Goal: Find specific page/section: Find specific page/section

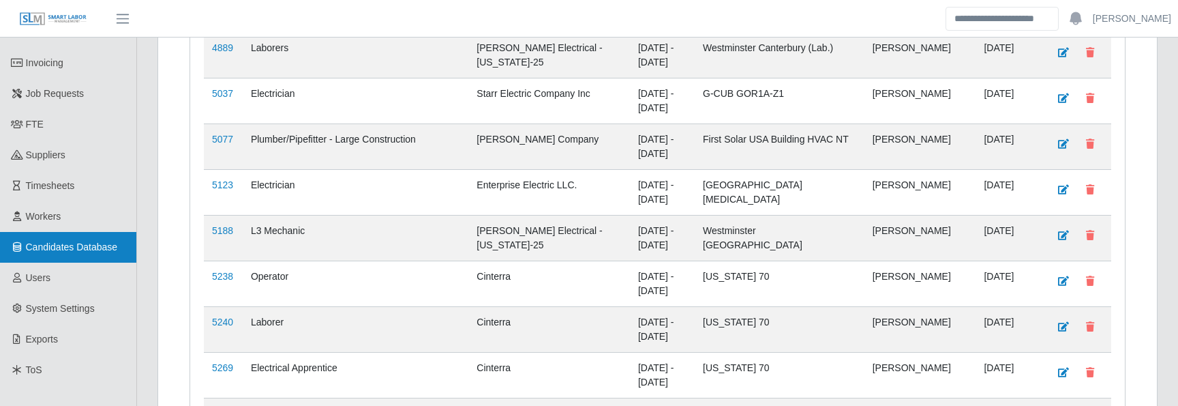
scroll to position [630, 0]
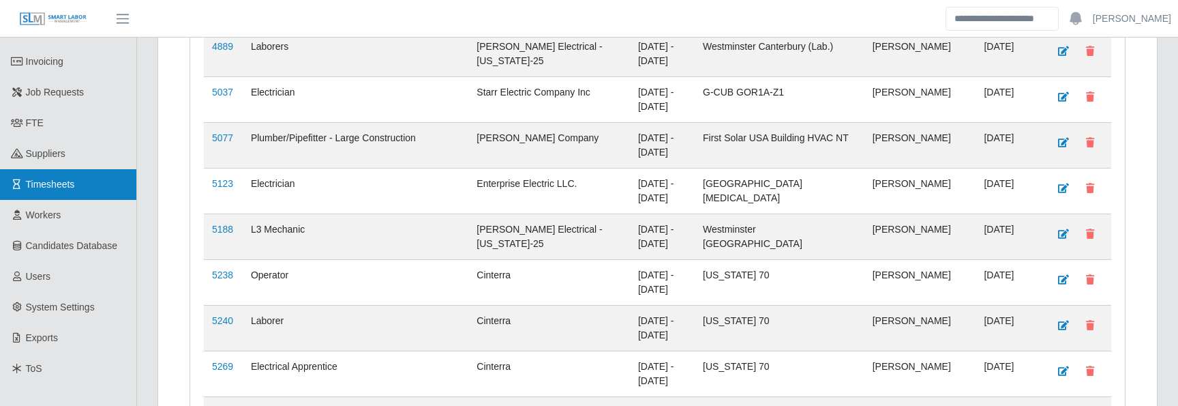
click at [59, 179] on span "Timesheets" at bounding box center [50, 184] width 49 height 11
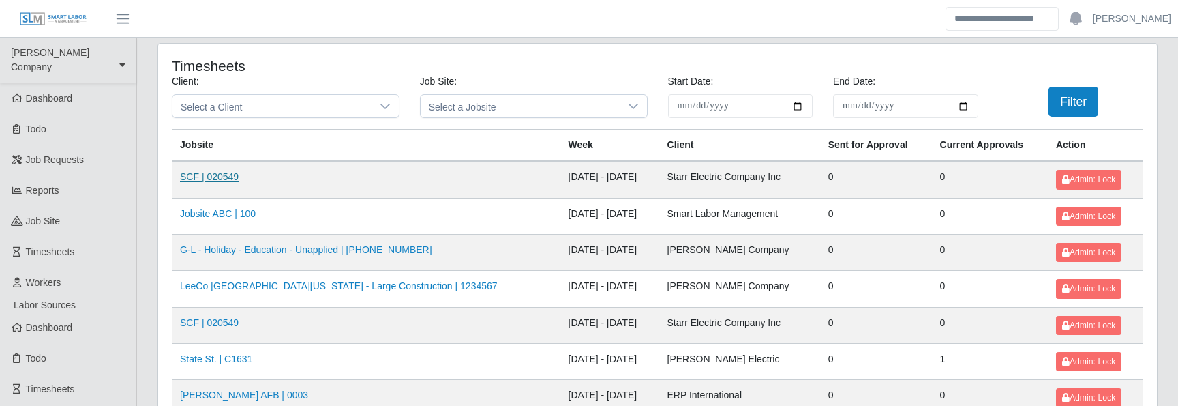
click at [233, 172] on link "SCF | 020549" at bounding box center [209, 176] width 59 height 11
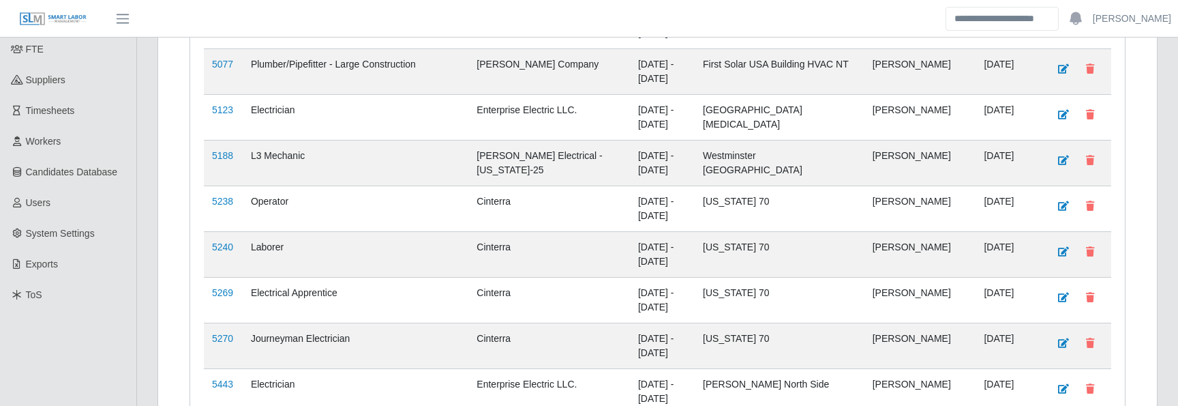
scroll to position [719, 0]
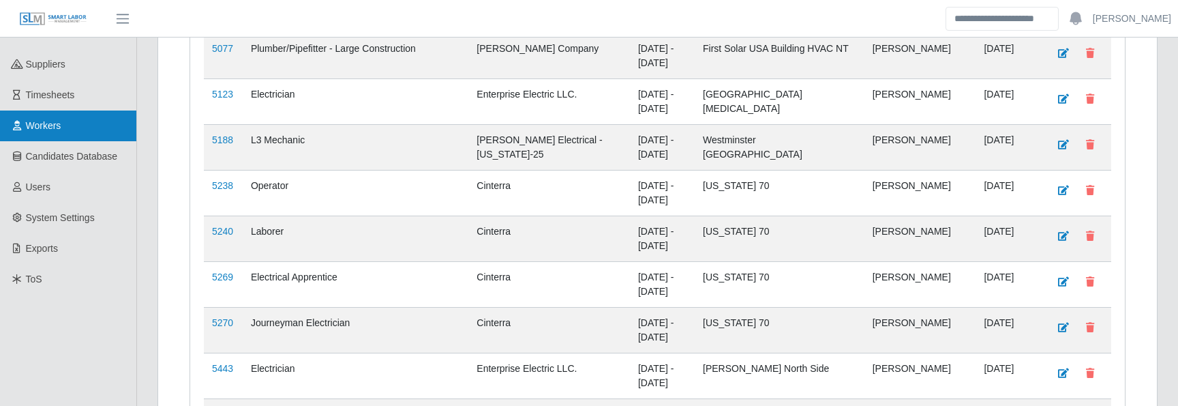
click at [74, 110] on link "Workers" at bounding box center [68, 125] width 136 height 31
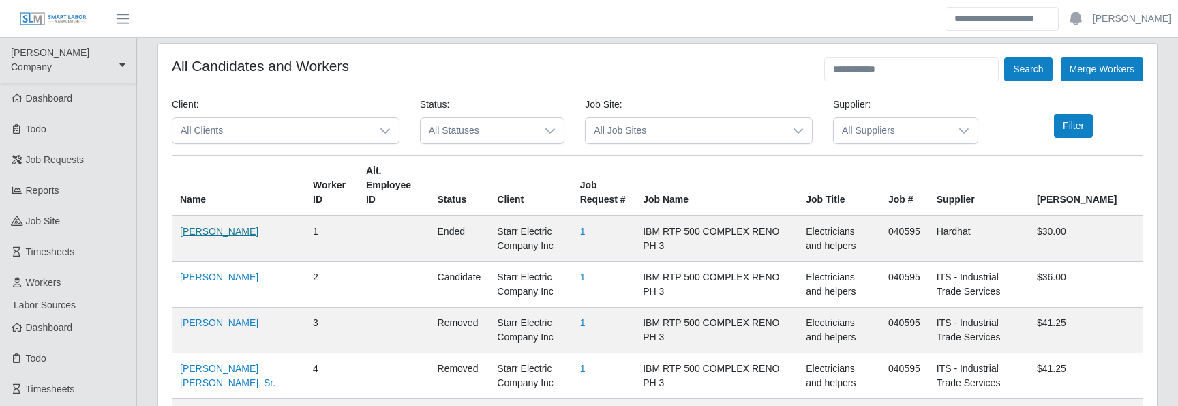
click at [224, 226] on link "[PERSON_NAME]" at bounding box center [219, 231] width 78 height 11
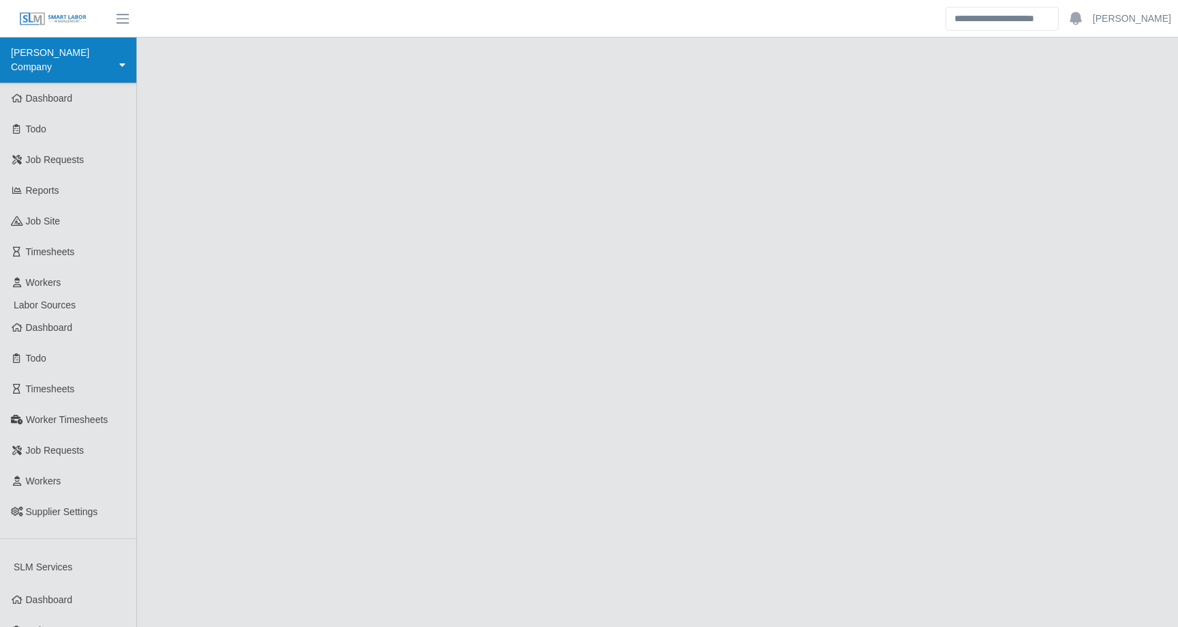
click at [125, 60] on icon at bounding box center [122, 65] width 6 height 10
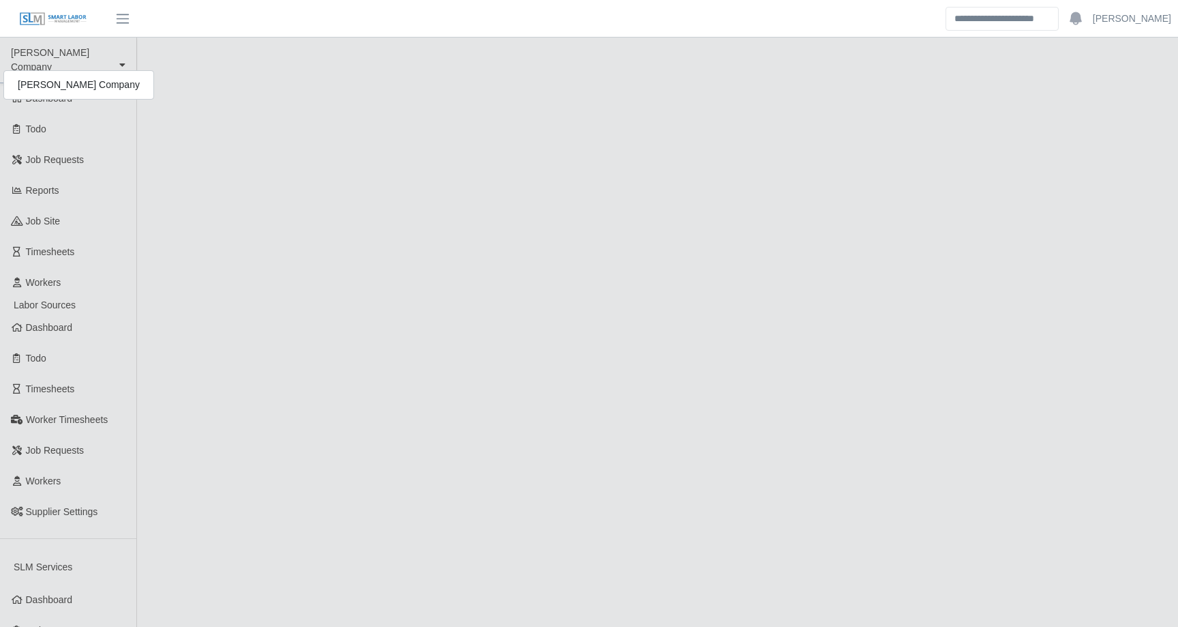
click at [199, 33] on header "Aaron Baker Account Settings Logout" at bounding box center [589, 19] width 1178 height 38
click at [68, 22] on img at bounding box center [53, 19] width 68 height 15
